Goal: Information Seeking & Learning: Learn about a topic

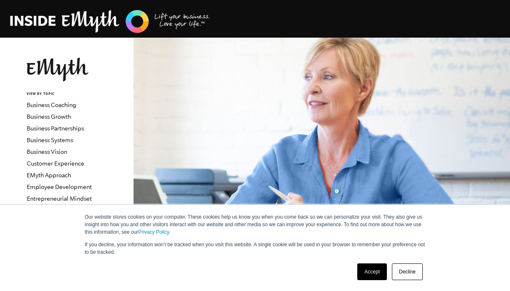
scroll to position [3, 0]
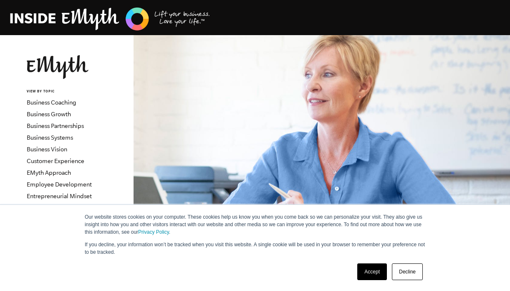
click at [369, 277] on link "Accept" at bounding box center [372, 271] width 30 height 17
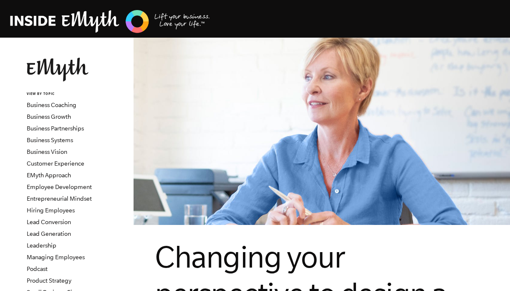
scroll to position [0, 0]
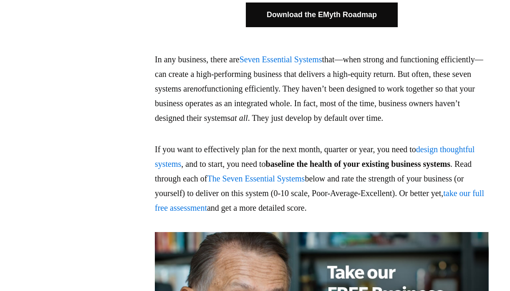
scroll to position [520, 0]
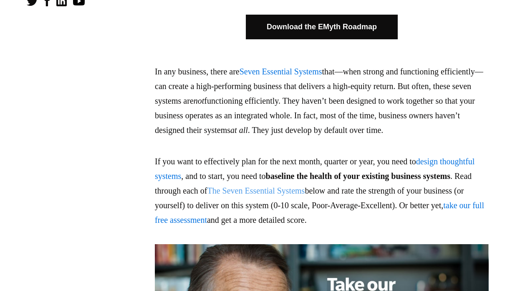
click at [305, 195] on link "The Seven Essential Systems" at bounding box center [256, 190] width 98 height 9
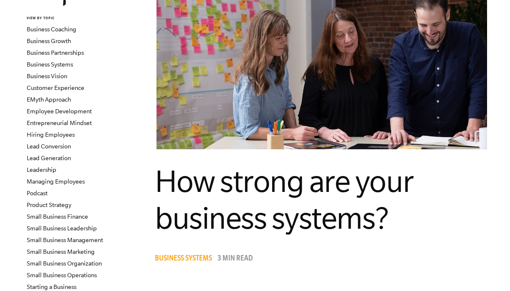
scroll to position [75, 0]
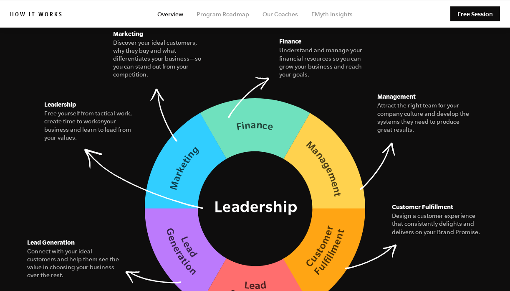
scroll to position [1242, 0]
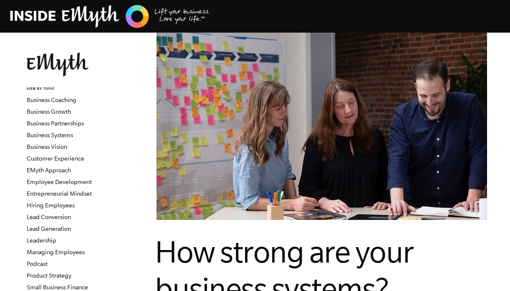
scroll to position [7, 0]
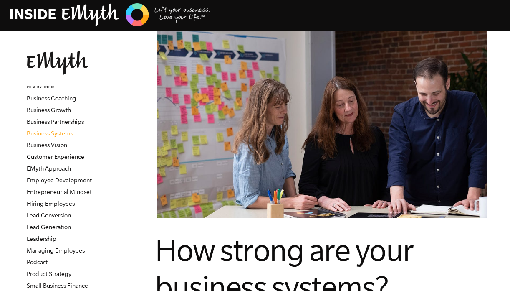
click at [62, 134] on link "Business Systems" at bounding box center [50, 133] width 46 height 7
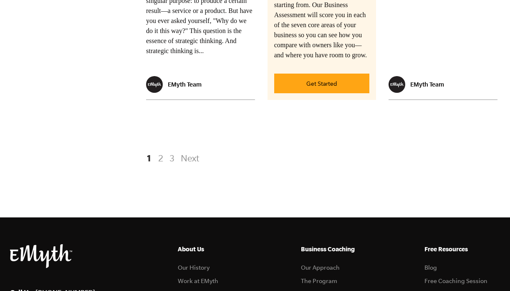
scroll to position [1844, 0]
